Goal: Information Seeking & Learning: Learn about a topic

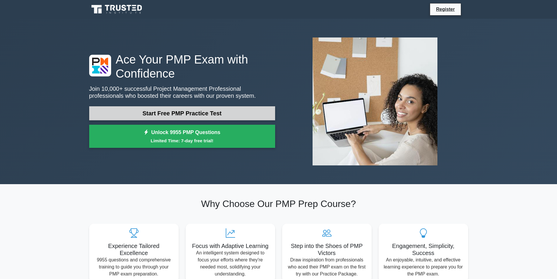
click at [151, 112] on link "Start Free PMP Practice Test" at bounding box center [182, 113] width 186 height 14
click at [170, 112] on link "Start Free PMP Practice Test" at bounding box center [182, 113] width 186 height 14
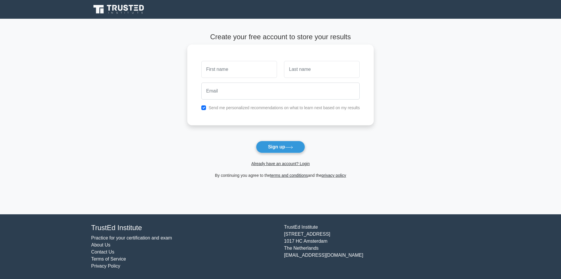
click at [216, 66] on input "text" at bounding box center [239, 69] width 76 height 17
type input "Diego"
click at [297, 76] on input "text" at bounding box center [322, 69] width 76 height 17
type input "Poma"
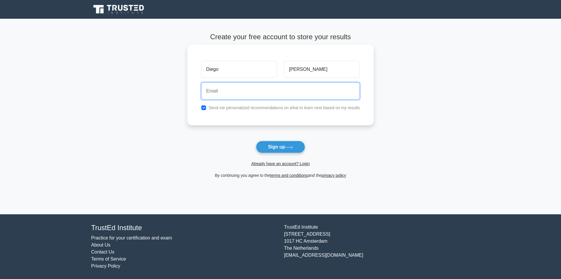
click at [243, 91] on input "email" at bounding box center [280, 90] width 159 height 17
type input "diego_poma@hotmail.com"
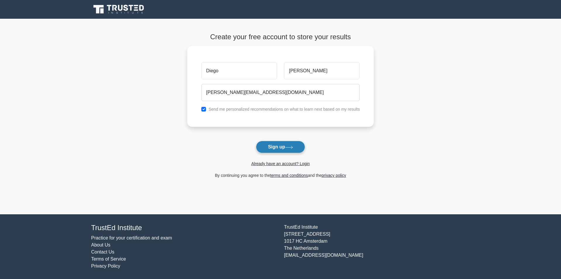
click at [263, 142] on button "Sign up" at bounding box center [280, 147] width 49 height 12
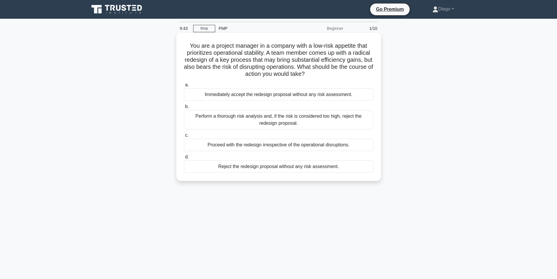
click at [254, 117] on div "Perform a thorough risk analysis and, if the risk is considered too high, rejec…" at bounding box center [278, 119] width 189 height 19
click at [184, 108] on input "b. Perform a thorough risk analysis and, if the risk is considered too high, re…" at bounding box center [184, 107] width 0 height 4
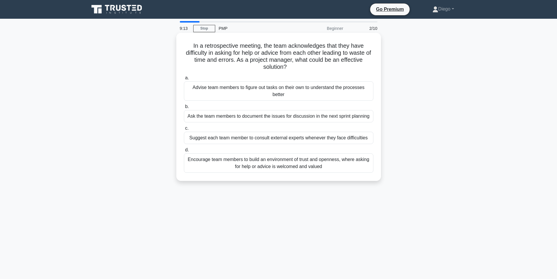
click at [239, 155] on div "Encourage team members to build an environment of trust and openness, where ask…" at bounding box center [278, 162] width 189 height 19
click at [184, 152] on input "d. Encourage team members to build an environment of trust and openness, where …" at bounding box center [184, 150] width 0 height 4
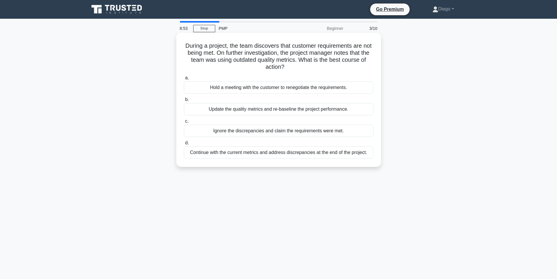
click at [236, 110] on div "Update the quality metrics and re-baseline the project performance." at bounding box center [278, 109] width 189 height 12
click at [184, 101] on input "b. Update the quality metrics and re-baseline the project performance." at bounding box center [184, 100] width 0 height 4
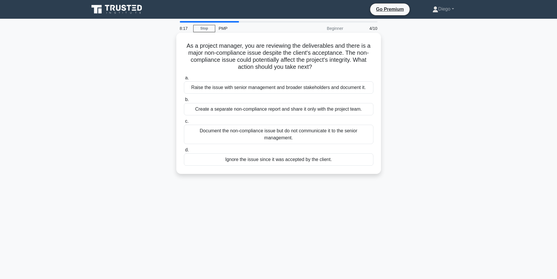
click at [278, 89] on div "Raise the issue with senior management and broader stakeholders and document it." at bounding box center [278, 87] width 189 height 12
click at [184, 80] on input "a. Raise the issue with senior management and broader stakeholders and document…" at bounding box center [184, 78] width 0 height 4
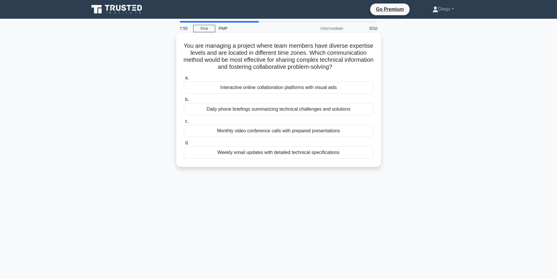
click at [241, 89] on div "Interactive online collaboration platforms with visual aids" at bounding box center [278, 87] width 189 height 12
click at [184, 80] on input "a. Interactive online collaboration platforms with visual aids" at bounding box center [184, 78] width 0 height 4
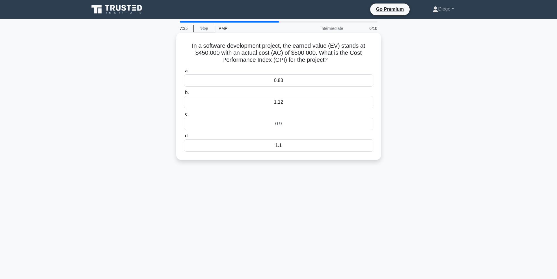
click at [256, 120] on div "0.9" at bounding box center [278, 124] width 189 height 12
click at [184, 116] on input "c. 0.9" at bounding box center [184, 114] width 0 height 4
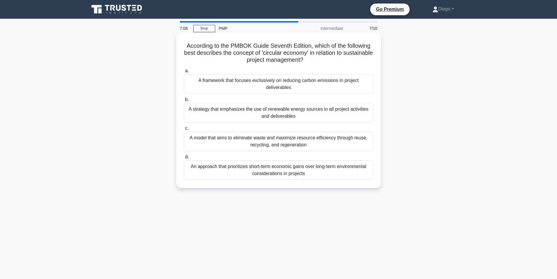
click at [253, 136] on div "A model that aims to eliminate waste and maximize resource efficiency through r…" at bounding box center [278, 141] width 189 height 19
click at [184, 130] on input "c. A model that aims to eliminate waste and maximize resource efficiency throug…" at bounding box center [184, 128] width 0 height 4
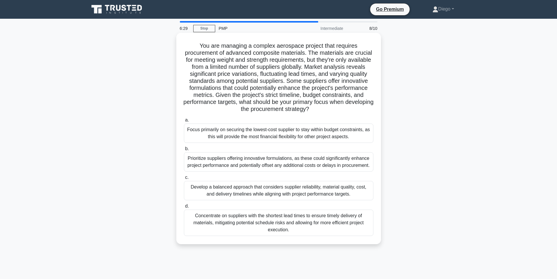
click at [243, 189] on div "Develop a balanced approach that considers supplier reliability, material quali…" at bounding box center [278, 190] width 189 height 19
click at [184, 179] on input "c. Develop a balanced approach that considers supplier reliability, material qu…" at bounding box center [184, 177] width 0 height 4
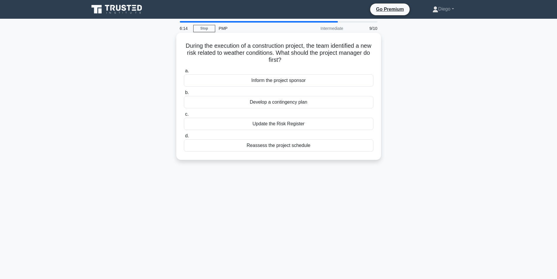
click at [258, 125] on div "Update the Risk Register" at bounding box center [278, 124] width 189 height 12
click at [184, 116] on input "c. Update the Risk Register" at bounding box center [184, 114] width 0 height 4
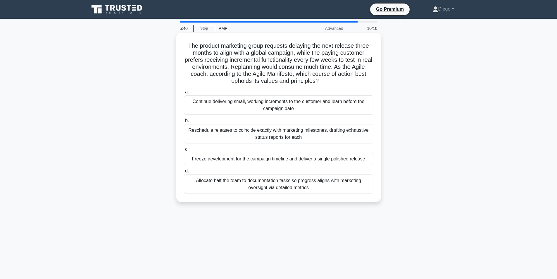
click at [258, 105] on div "Continue delivering small, working increments to the customer and learn before …" at bounding box center [278, 104] width 189 height 19
click at [184, 94] on input "a. Continue delivering small, working increments to the customer and learn befo…" at bounding box center [184, 92] width 0 height 4
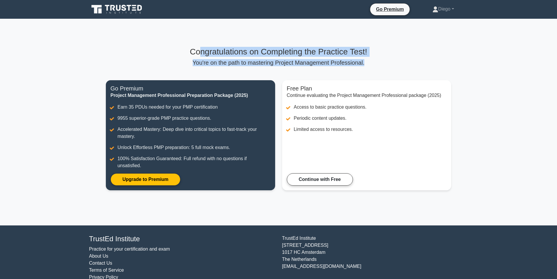
drag, startPoint x: 199, startPoint y: 54, endPoint x: 376, endPoint y: 66, distance: 176.7
click at [376, 66] on div "Congratulations on Completing the Practice Test! You're on the path to masterin…" at bounding box center [279, 56] width 346 height 19
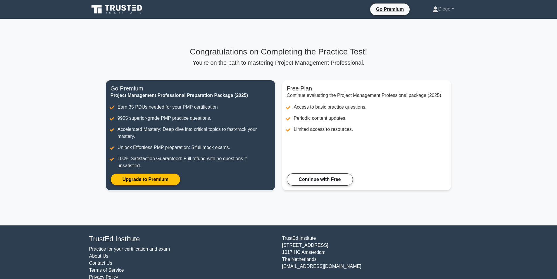
click at [298, 74] on div "Congratulations on Completing the Practice Test! You're on the path to masterin…" at bounding box center [278, 122] width 353 height 150
click at [306, 177] on link "Continue with Free" at bounding box center [320, 178] width 66 height 12
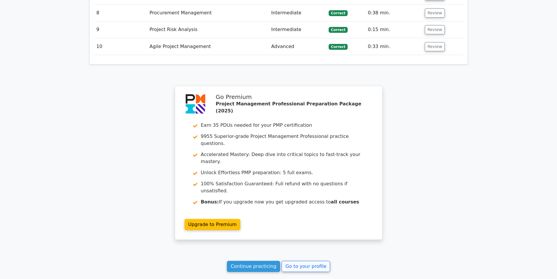
scroll to position [966, 0]
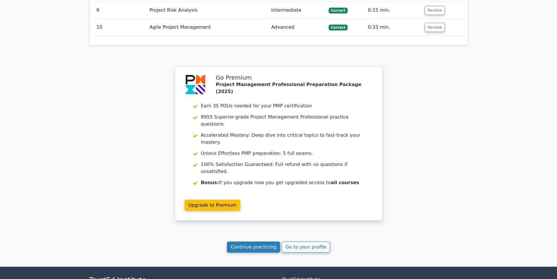
click at [250, 241] on link "Continue practicing" at bounding box center [253, 246] width 53 height 11
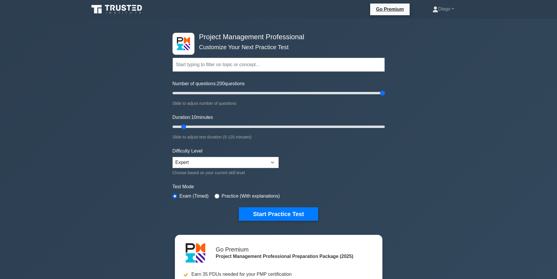
drag, startPoint x: 179, startPoint y: 93, endPoint x: 412, endPoint y: 107, distance: 232.8
type input "200"
click at [385, 96] on input "Number of questions: 200 questions" at bounding box center [278, 92] width 212 height 7
drag, startPoint x: 182, startPoint y: 125, endPoint x: 386, endPoint y: 127, distance: 203.8
type input "120"
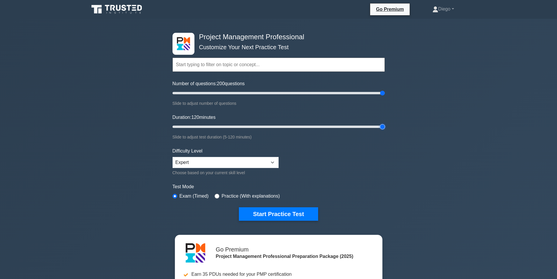
click at [385, 127] on input "Duration: 120 minutes" at bounding box center [278, 126] width 212 height 7
click at [240, 158] on select "Beginner Intermediate Expert" at bounding box center [225, 162] width 106 height 11
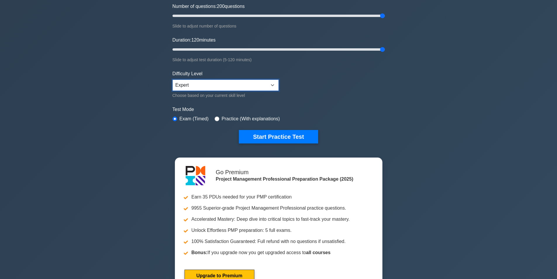
scroll to position [88, 0]
